Goal: Obtain resource: Obtain resource

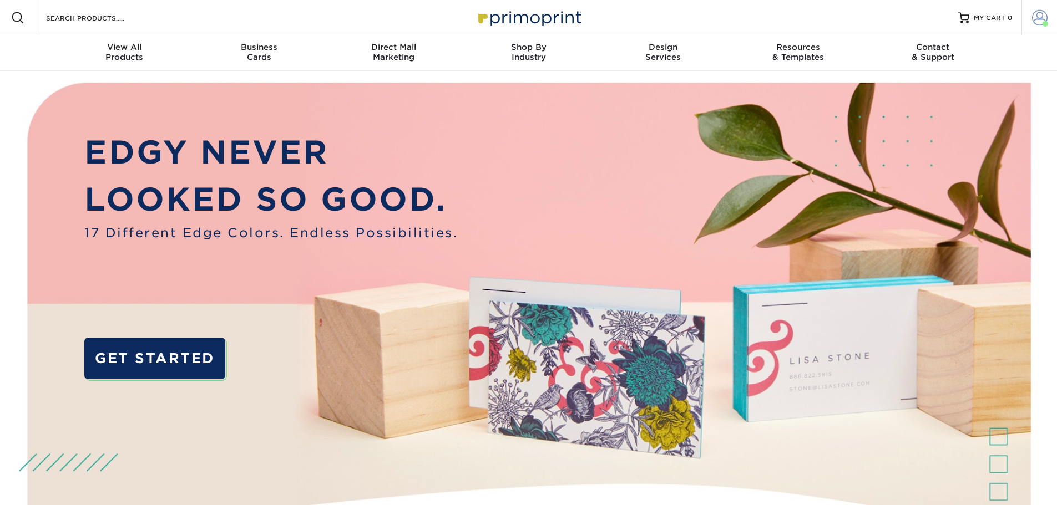
click at [1043, 16] on span at bounding box center [1040, 18] width 16 height 16
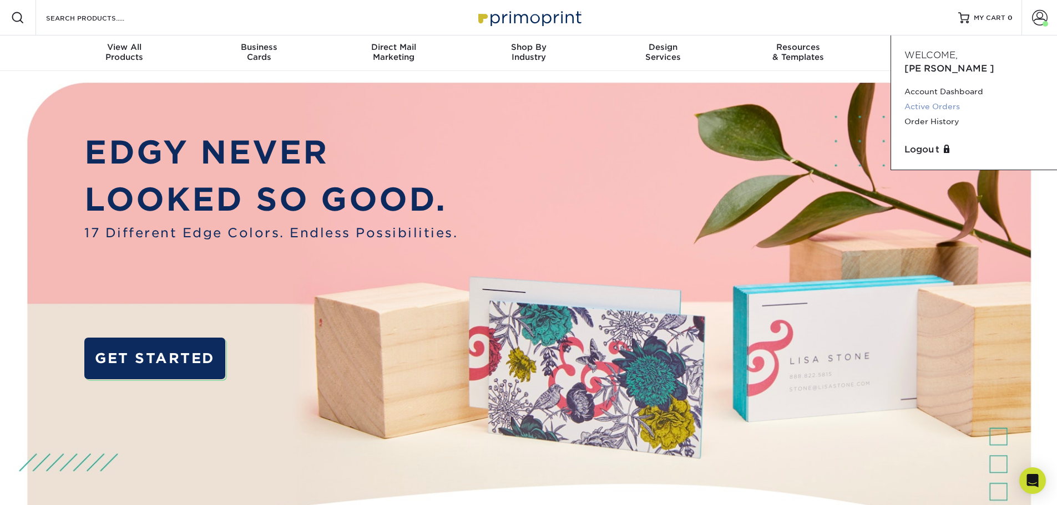
click at [921, 99] on link "Active Orders" at bounding box center [973, 106] width 139 height 15
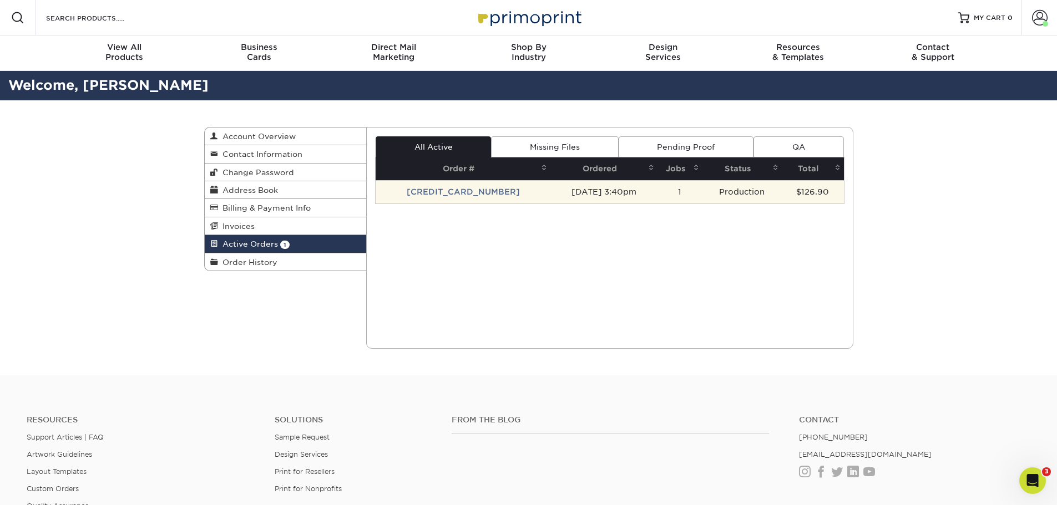
click at [550, 195] on td "10/12/2025 3:40pm" at bounding box center [603, 191] width 107 height 23
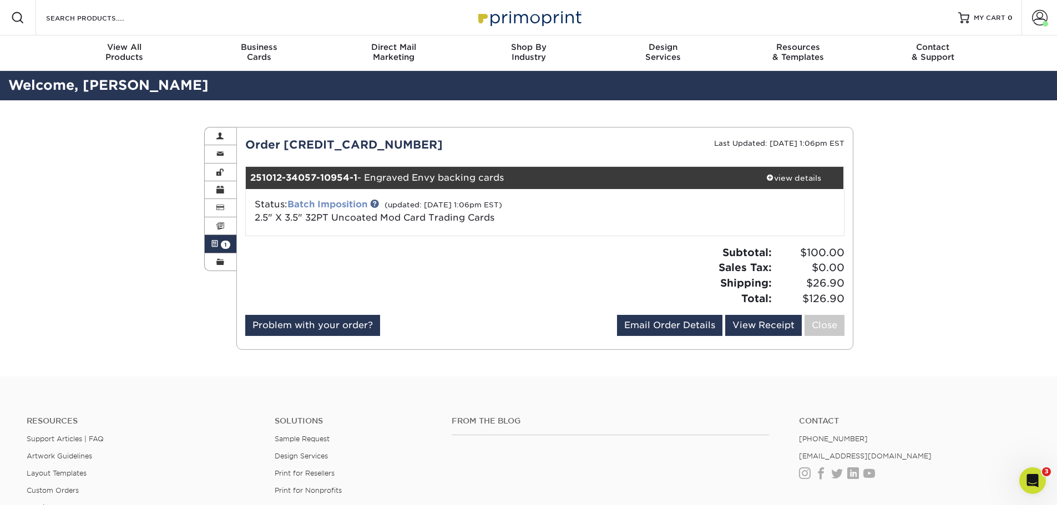
click at [348, 204] on link "Batch Imposition" at bounding box center [327, 204] width 80 height 11
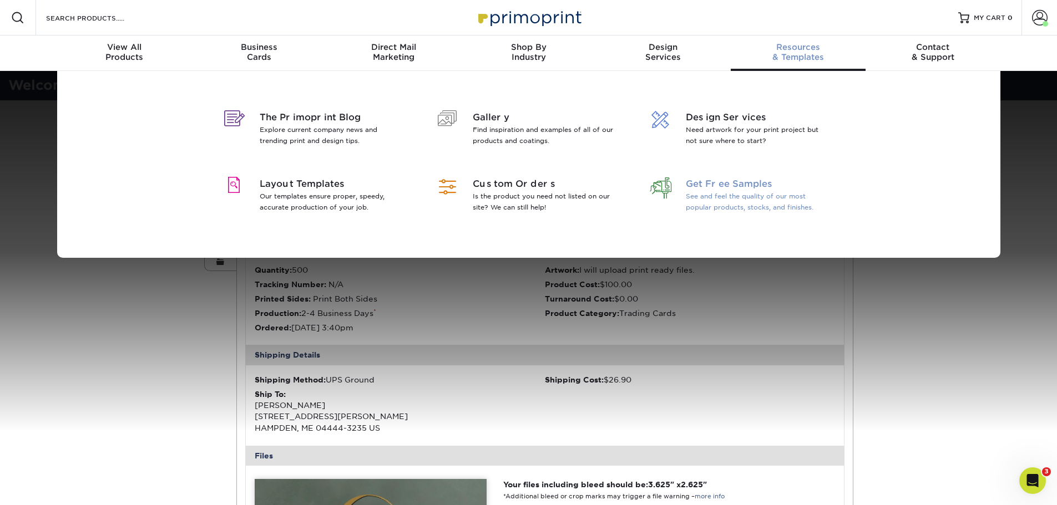
click at [730, 193] on p "See and feel the quality of our most popular products, stocks, and finishes." at bounding box center [758, 202] width 144 height 22
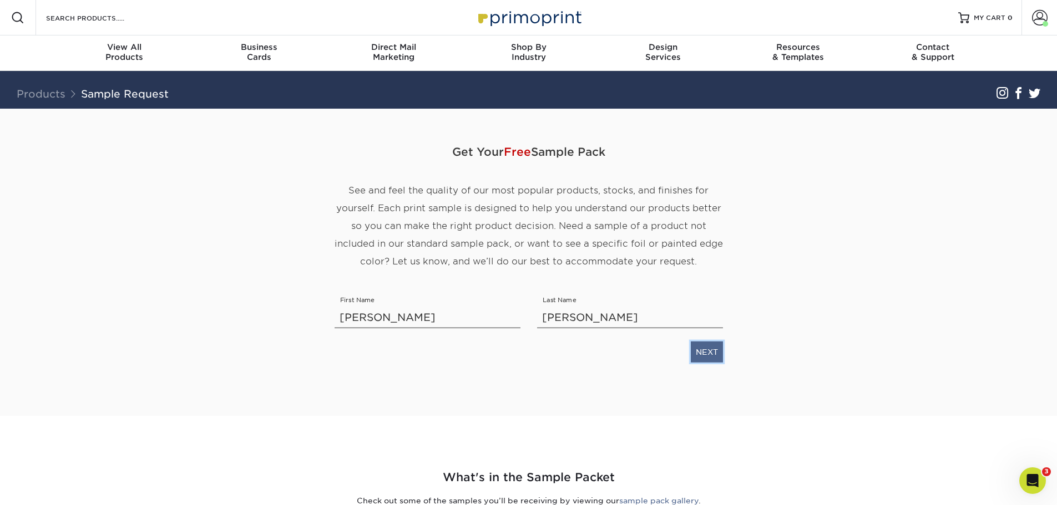
click at [700, 353] on link "NEXT" at bounding box center [707, 352] width 32 height 21
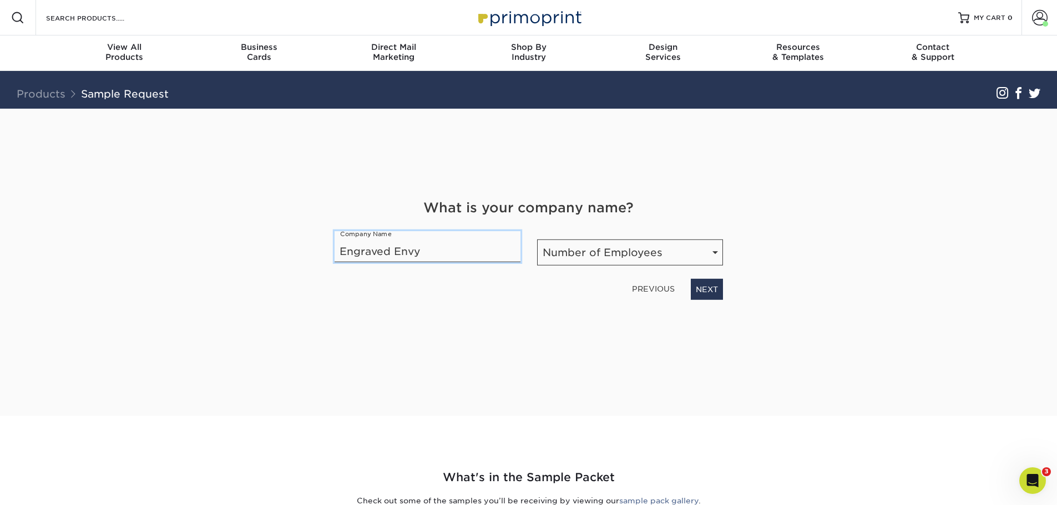
type input "Engraved Envy"
click at [586, 258] on select "Number of Employees Self-employed 1-10 employees 11-50 employees 51-200 employe…" at bounding box center [630, 253] width 186 height 26
select select "Self-employed"
click at [537, 240] on select "Number of Employees Self-employed 1-10 employees 11-50 employees 51-200 employe…" at bounding box center [630, 253] width 186 height 26
click at [714, 286] on link "NEXT" at bounding box center [707, 289] width 32 height 21
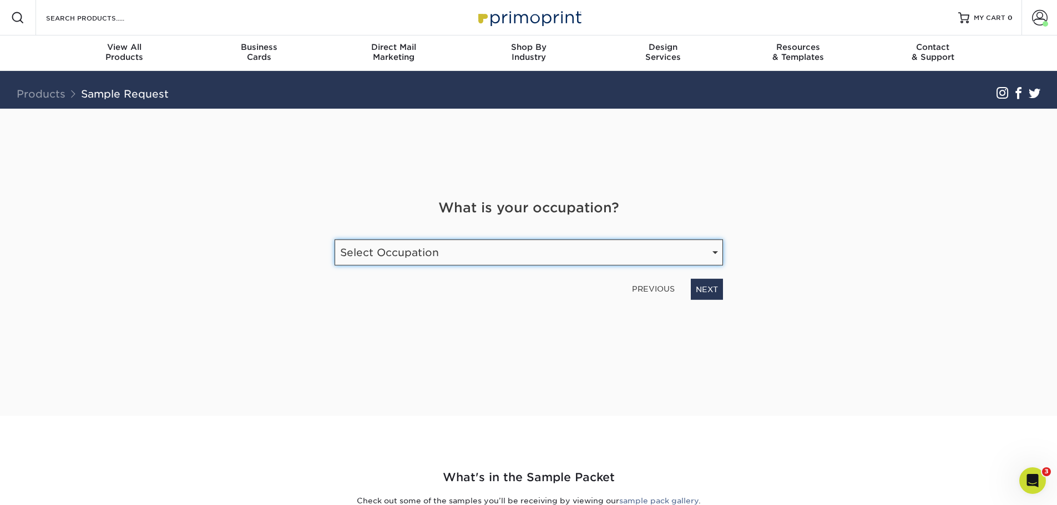
click at [600, 251] on select "Select Occupation Agency Automotive Blogger Cleaning Services Construction Educ…" at bounding box center [529, 253] width 388 height 26
select select "Graphic Designer / Freelance"
click at [335, 240] on select "Select Occupation Agency Automotive Blogger Cleaning Services Construction Educ…" at bounding box center [529, 253] width 388 height 26
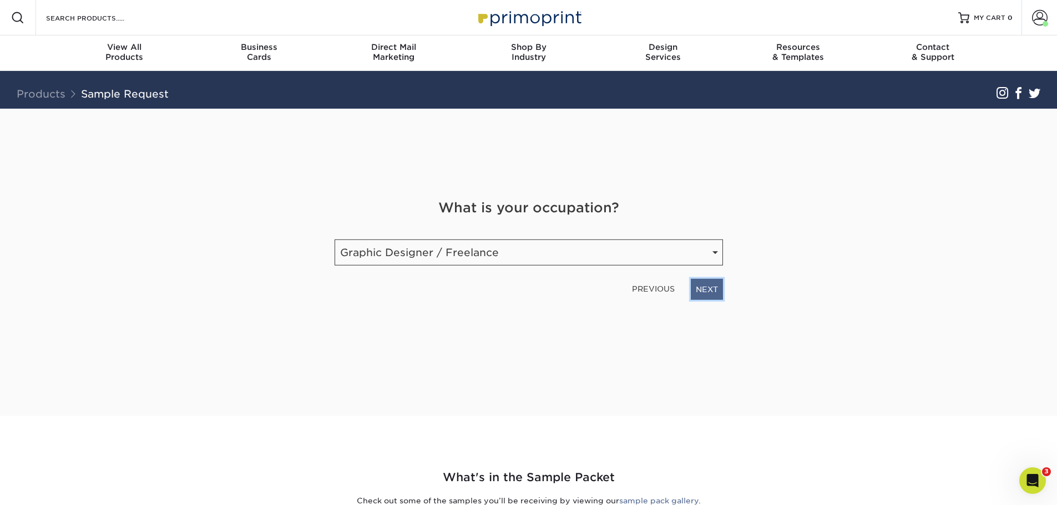
click at [709, 284] on link "NEXT" at bounding box center [707, 289] width 32 height 21
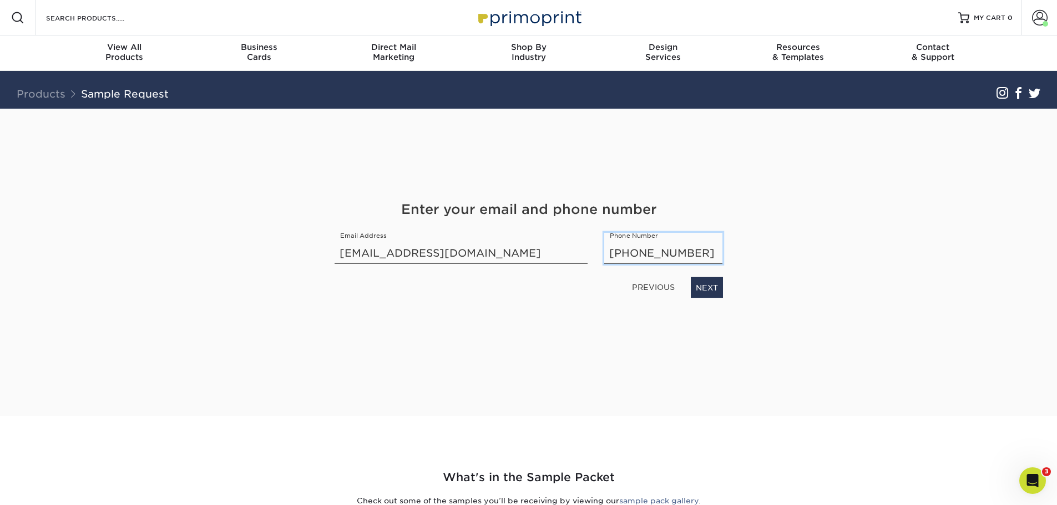
drag, startPoint x: 704, startPoint y: 253, endPoint x: 599, endPoint y: 253, distance: 104.9
click at [599, 253] on div "Phone Number (405) 432-2644" at bounding box center [663, 248] width 135 height 31
type input "2077357188"
click at [714, 291] on link "NEXT" at bounding box center [707, 287] width 32 height 21
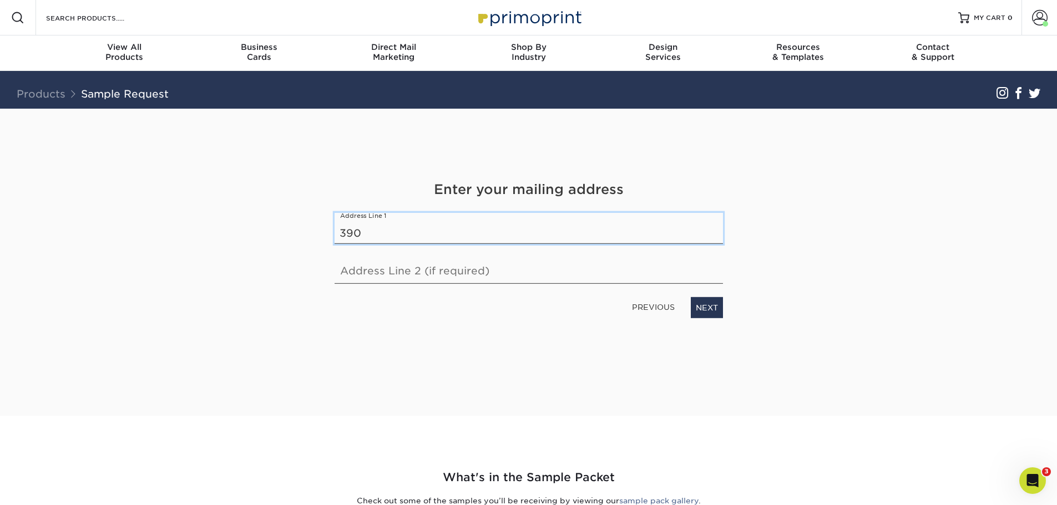
type input "390 Sawyer Rd"
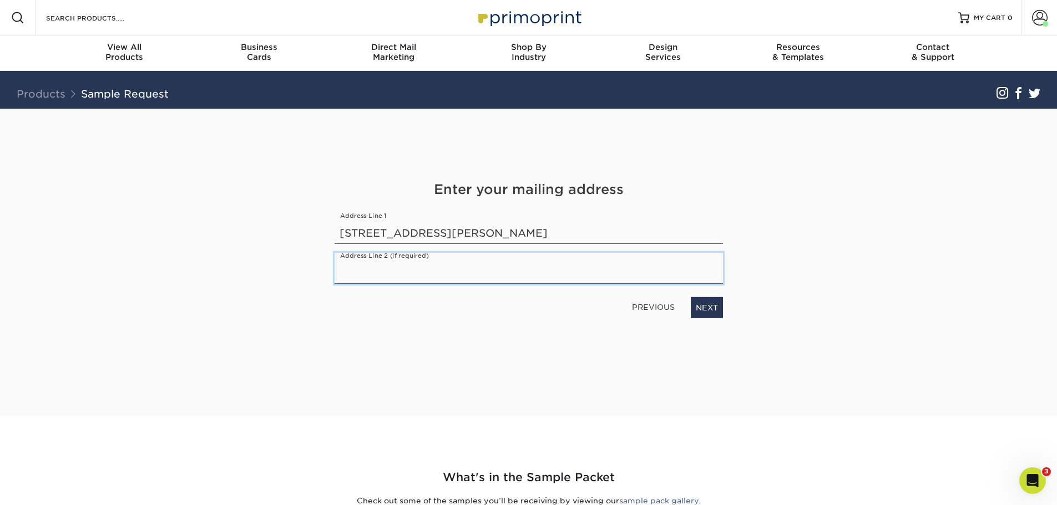
click at [403, 272] on input "text" at bounding box center [529, 268] width 388 height 31
type input "H"
click at [696, 304] on link "NEXT" at bounding box center [707, 307] width 32 height 21
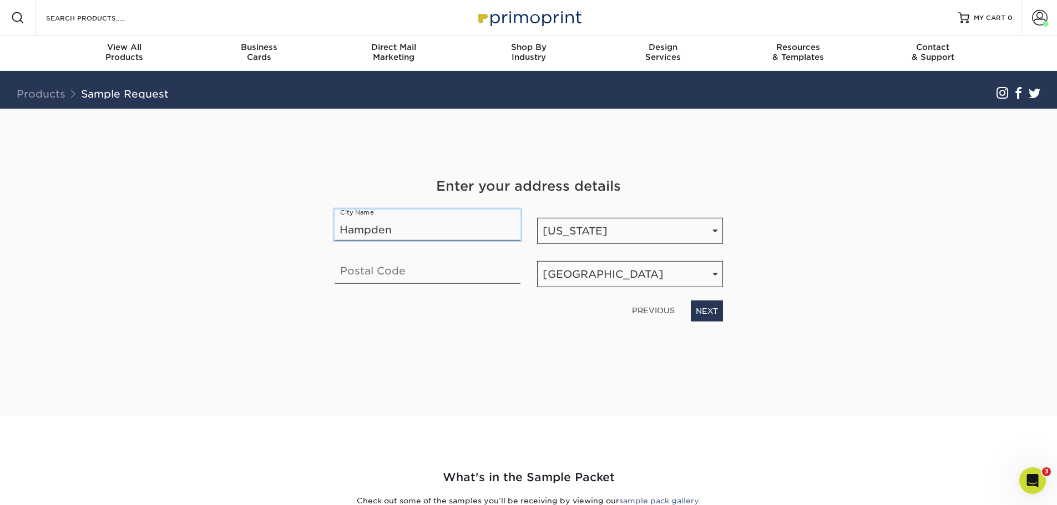
type input "Hampden"
type input "04444"
click at [712, 313] on link "NEXT" at bounding box center [707, 311] width 32 height 21
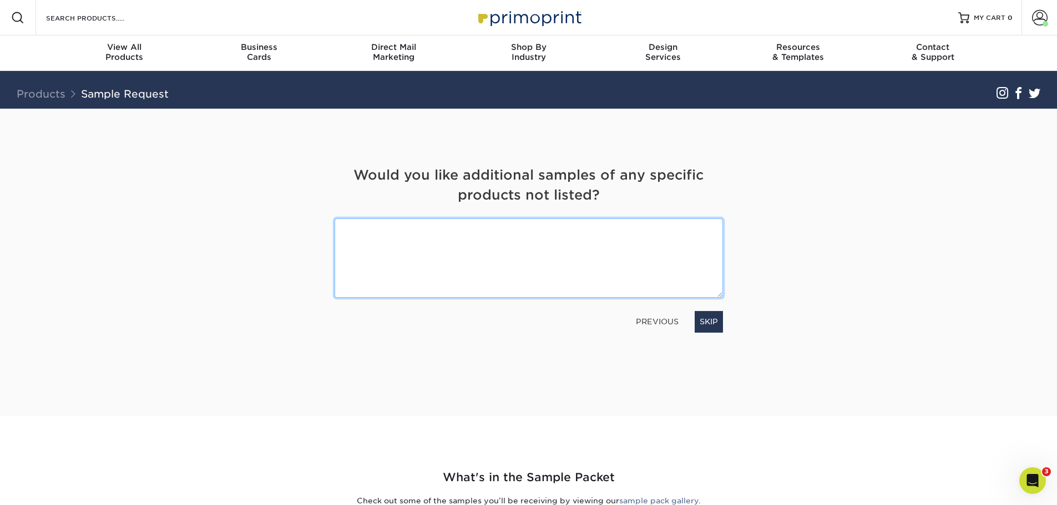
click at [352, 241] on textarea at bounding box center [529, 258] width 388 height 79
type textarea "All options for the Trading Cards please."
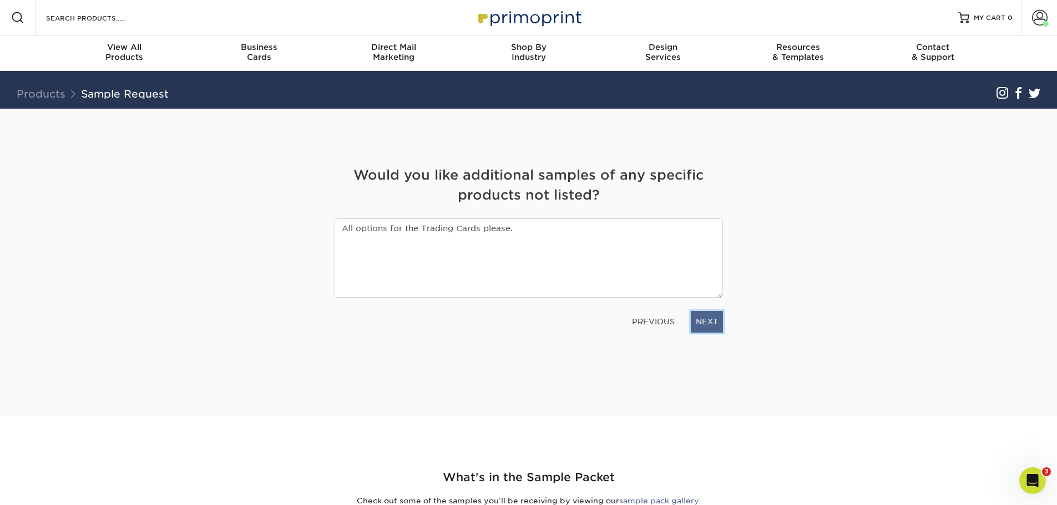
click at [705, 320] on link "NEXT" at bounding box center [707, 321] width 32 height 21
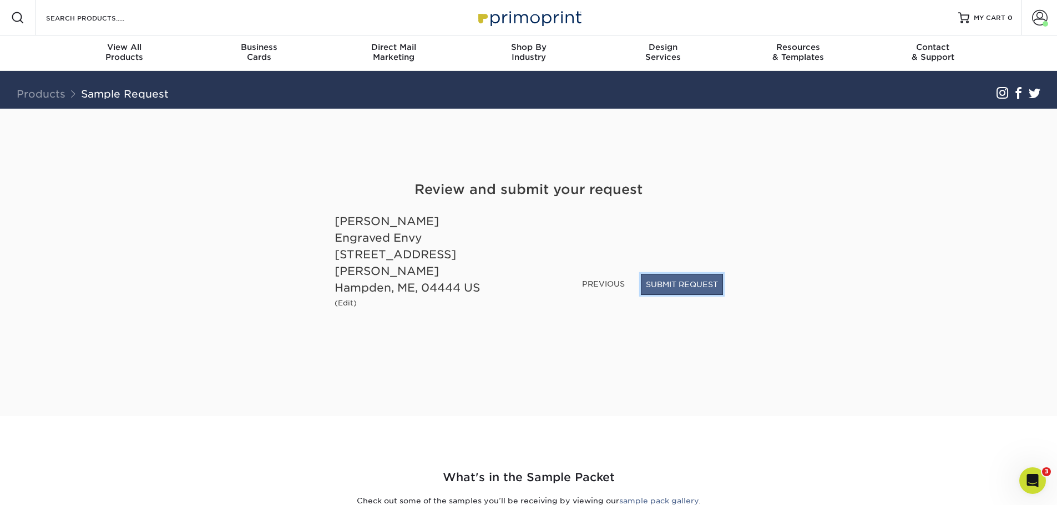
click at [681, 290] on button "SUBMIT REQUEST" at bounding box center [682, 284] width 82 height 21
